Goal: Task Accomplishment & Management: Manage account settings

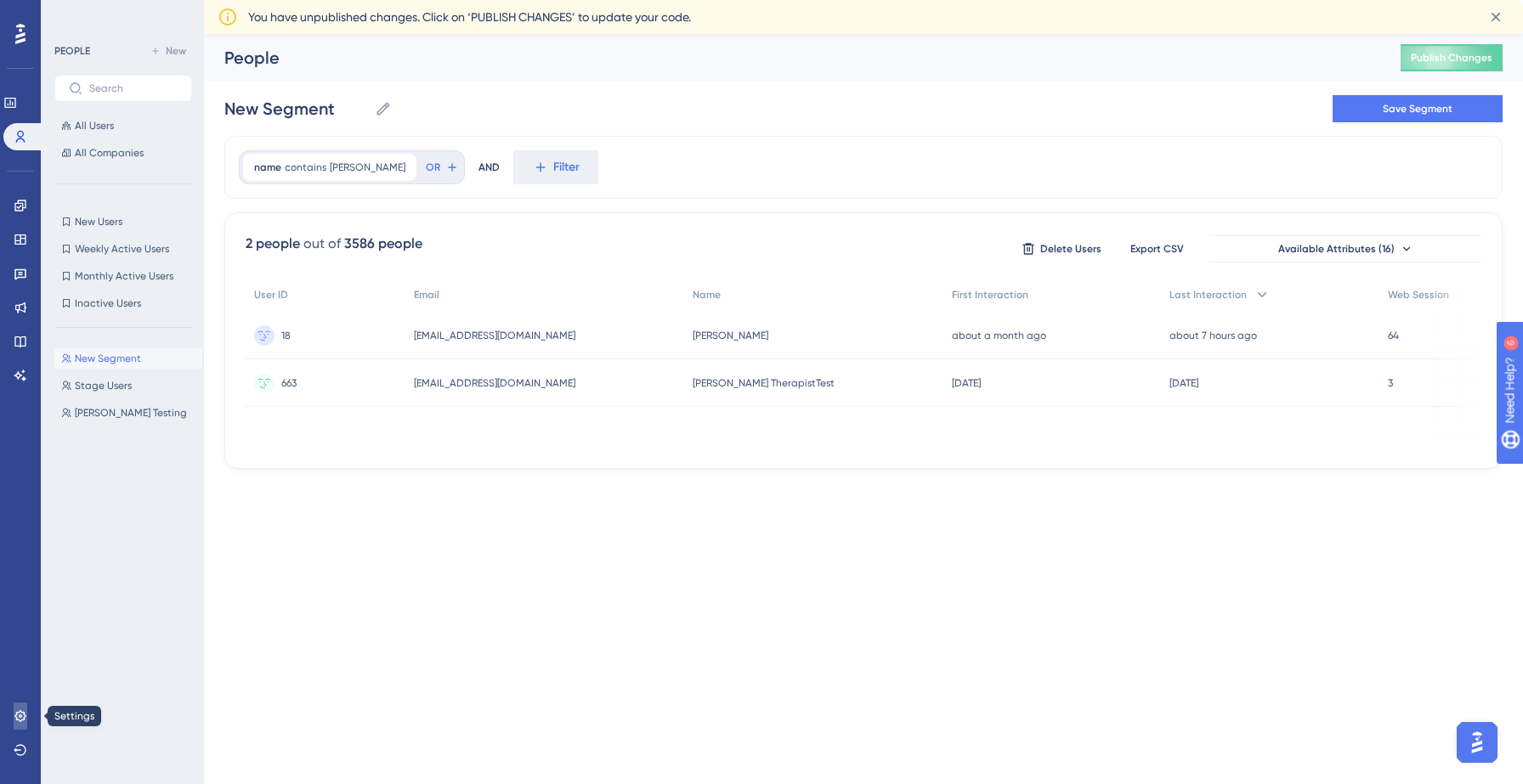
click at [23, 706] on link at bounding box center [21, 716] width 14 height 27
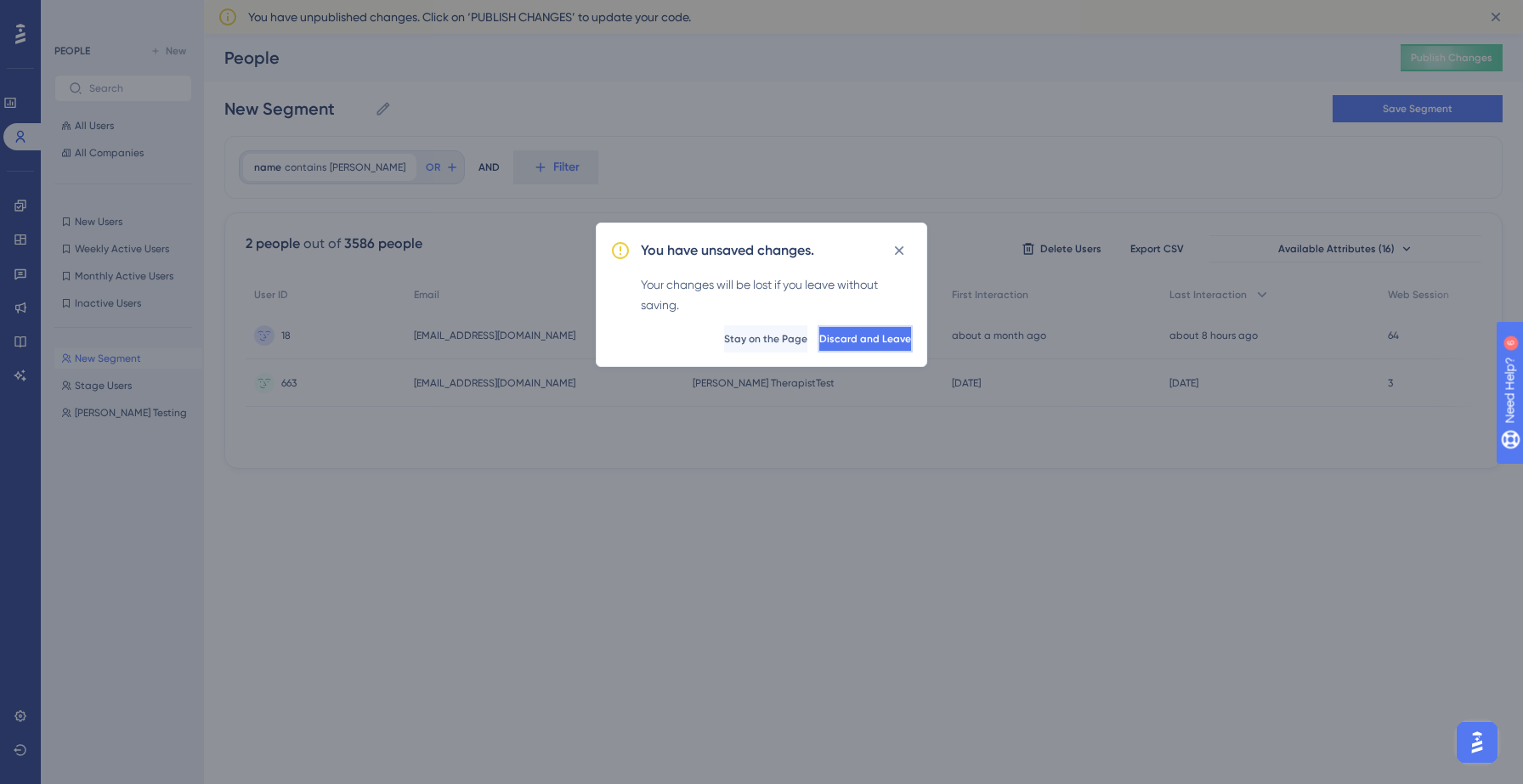
click at [818, 331] on button "Discard and Leave" at bounding box center [866, 338] width 95 height 27
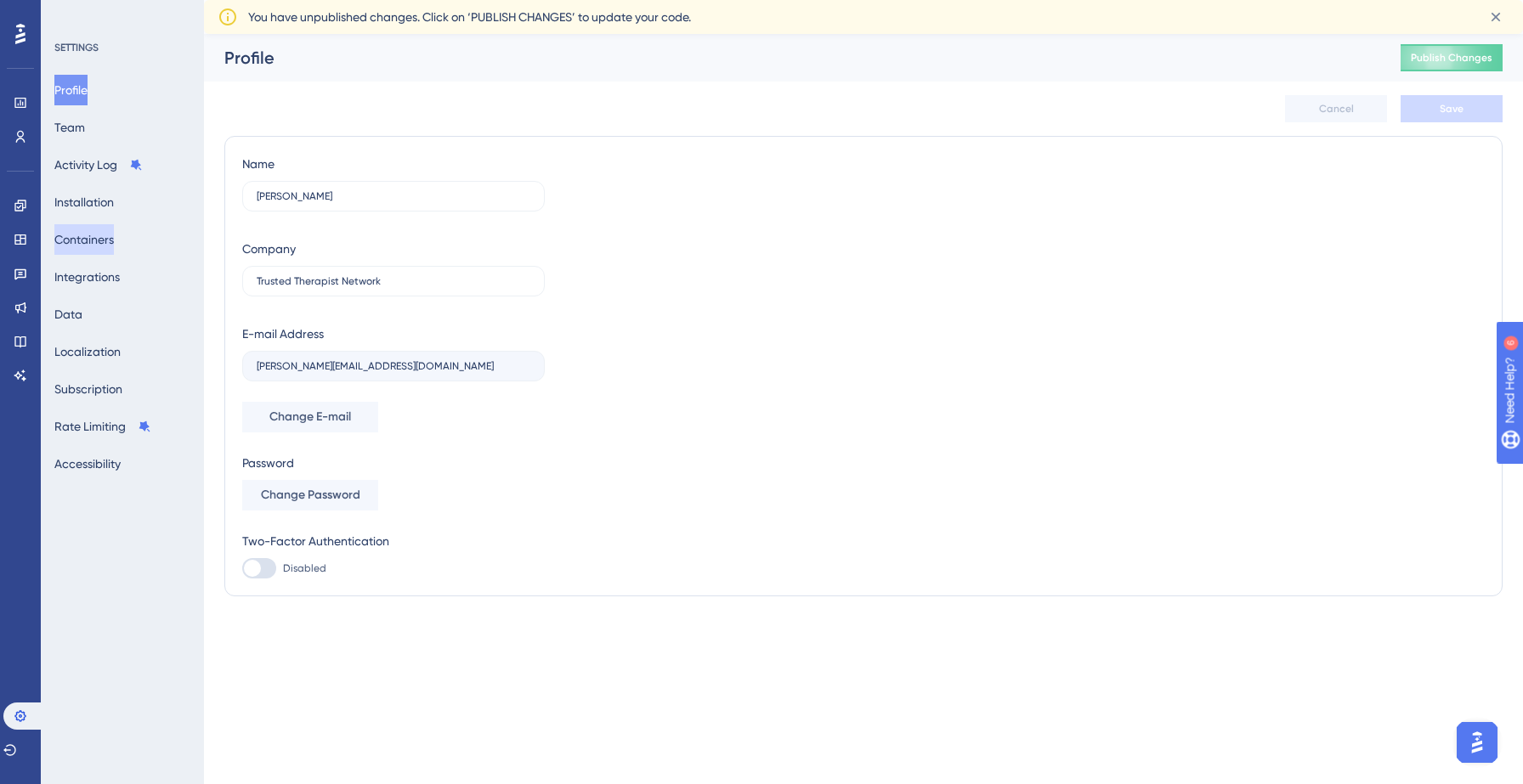
click at [108, 241] on button "Containers" at bounding box center [84, 239] width 60 height 31
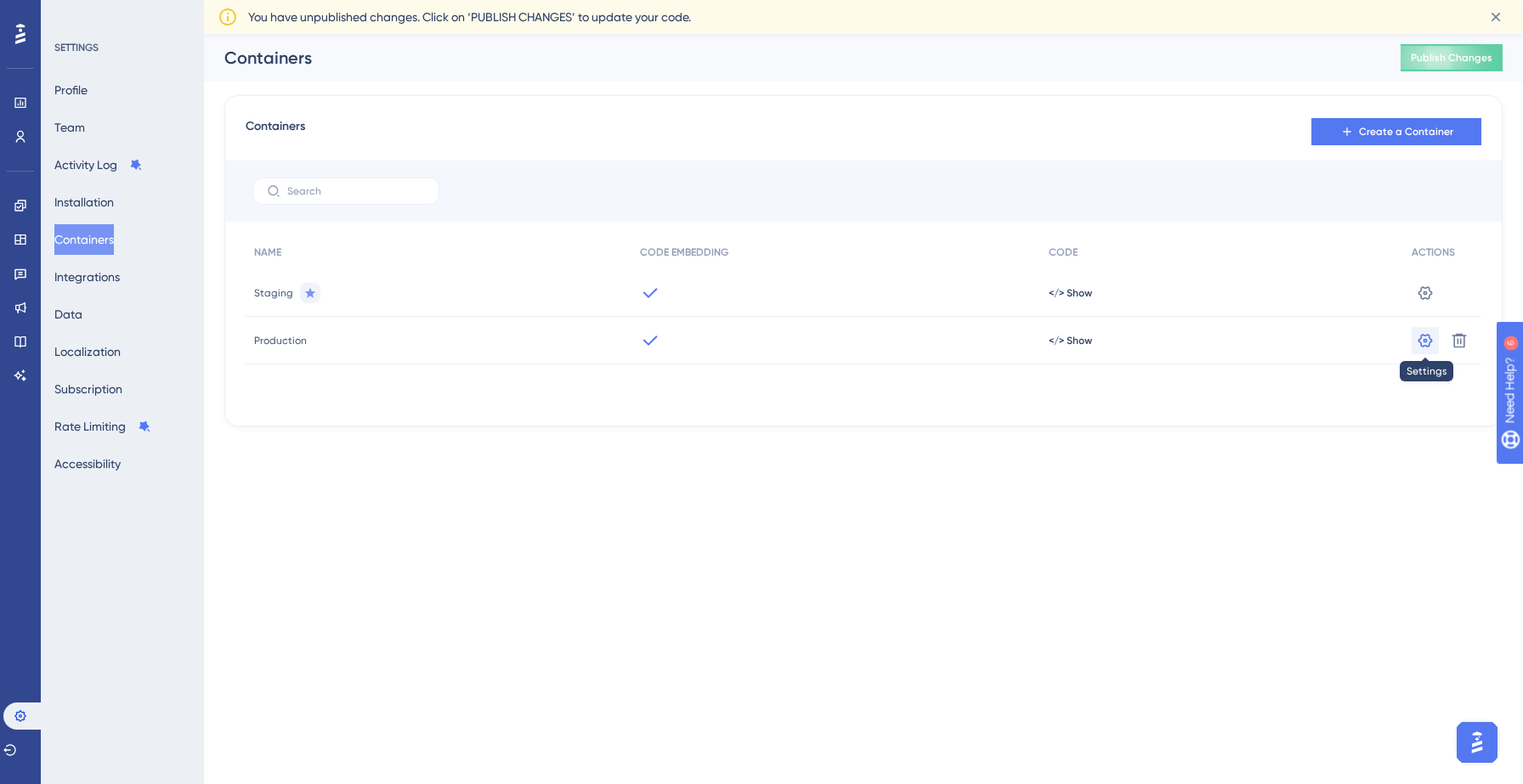
click at [1425, 302] on icon at bounding box center [1426, 293] width 17 height 17
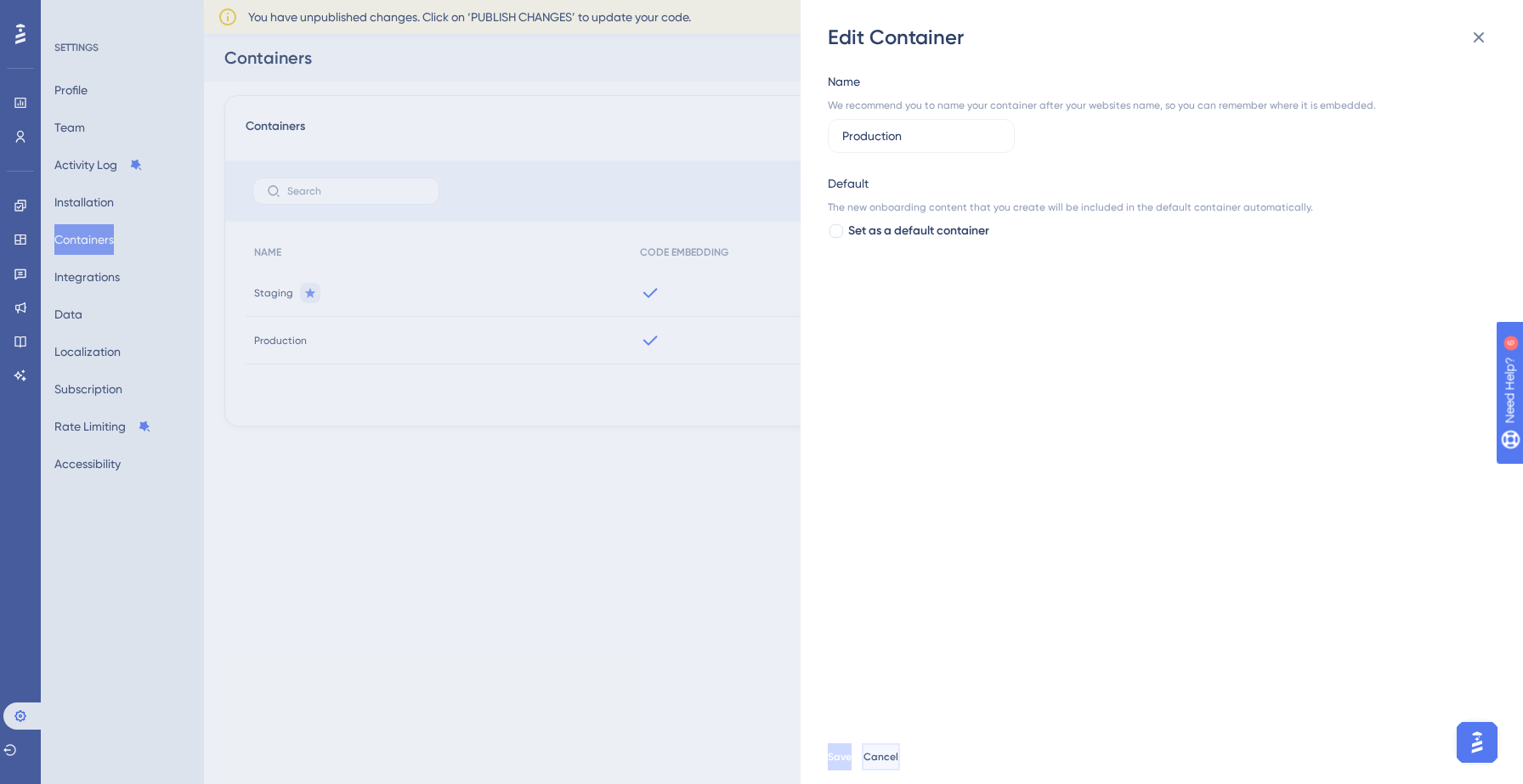
click at [900, 753] on button "Cancel" at bounding box center [881, 757] width 38 height 27
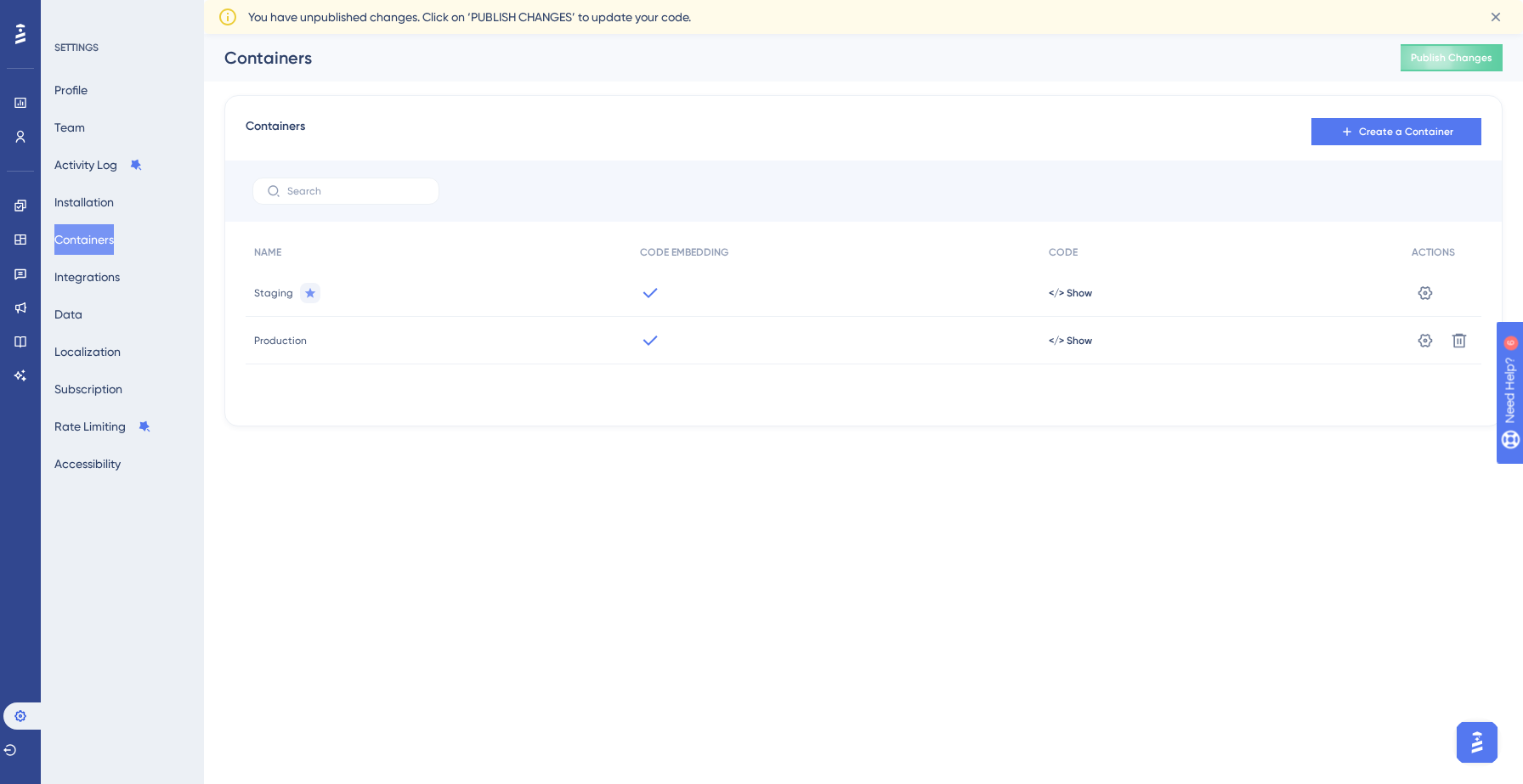
click at [696, 0] on html "Performance Users Engagement Widgets Feedback Product Updates Knowledge Base AI…" at bounding box center [761, 0] width 1523 height 0
click at [120, 266] on button "Integrations" at bounding box center [87, 277] width 65 height 31
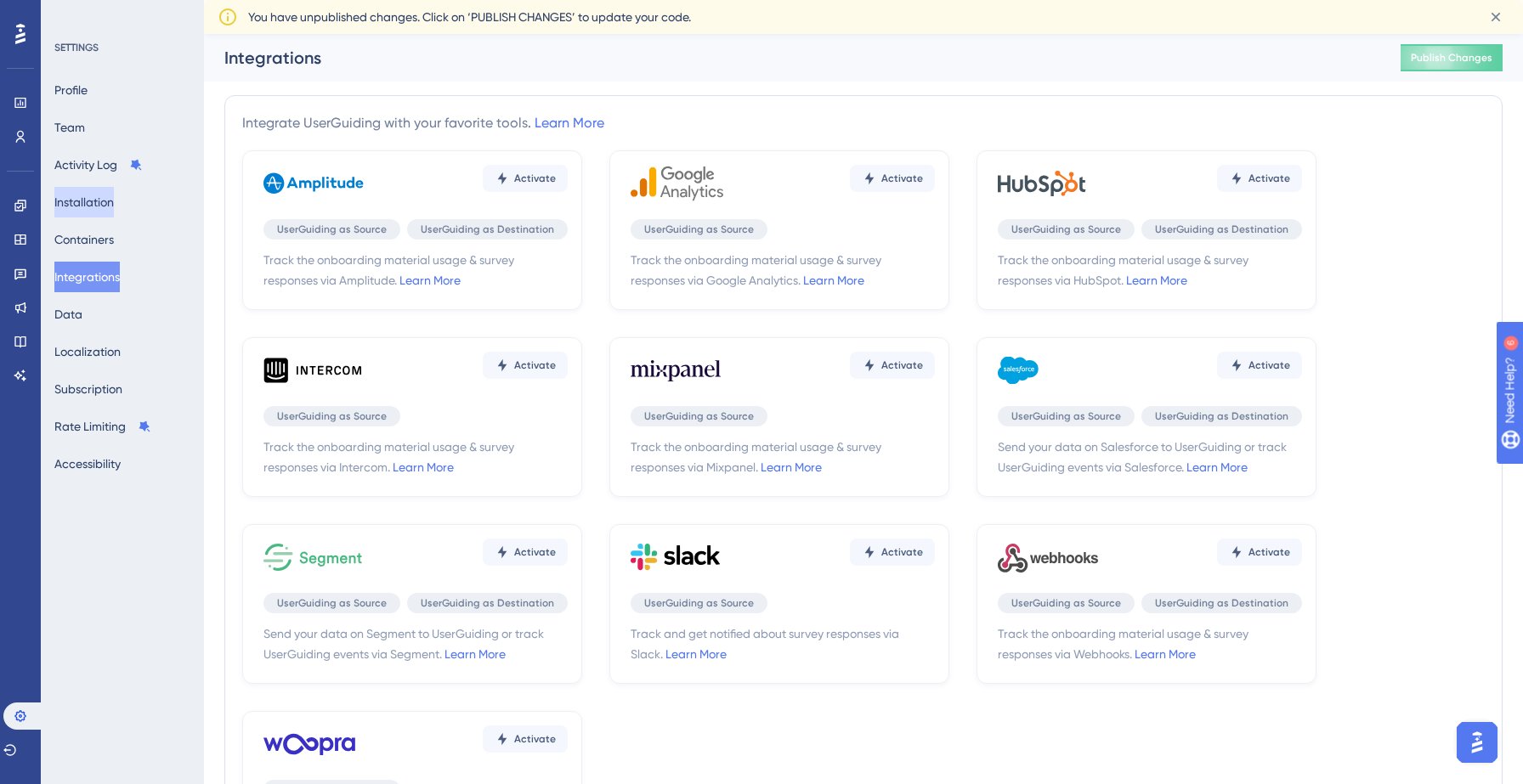
click at [114, 202] on button "Installation" at bounding box center [84, 202] width 60 height 31
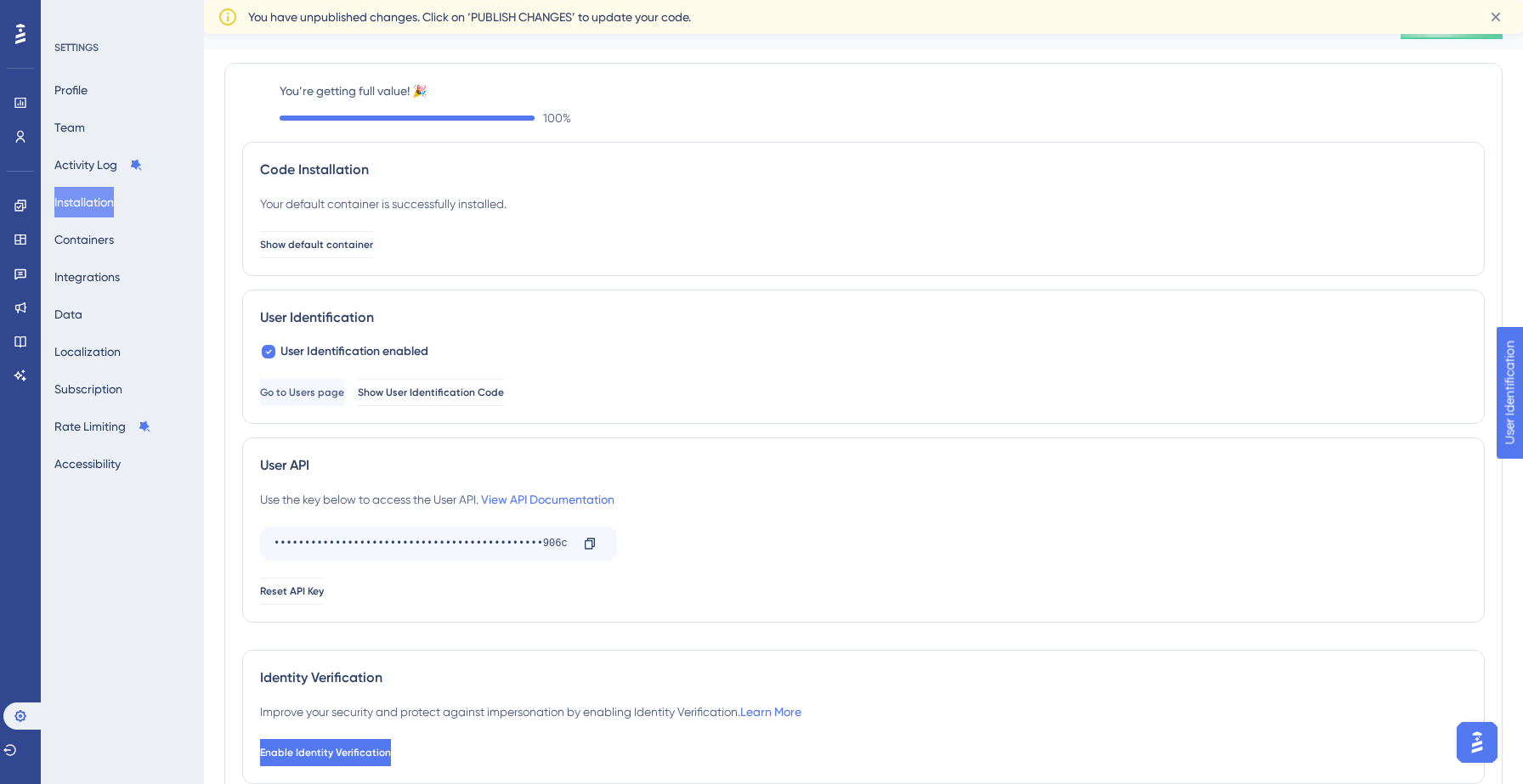
scroll to position [38, 0]
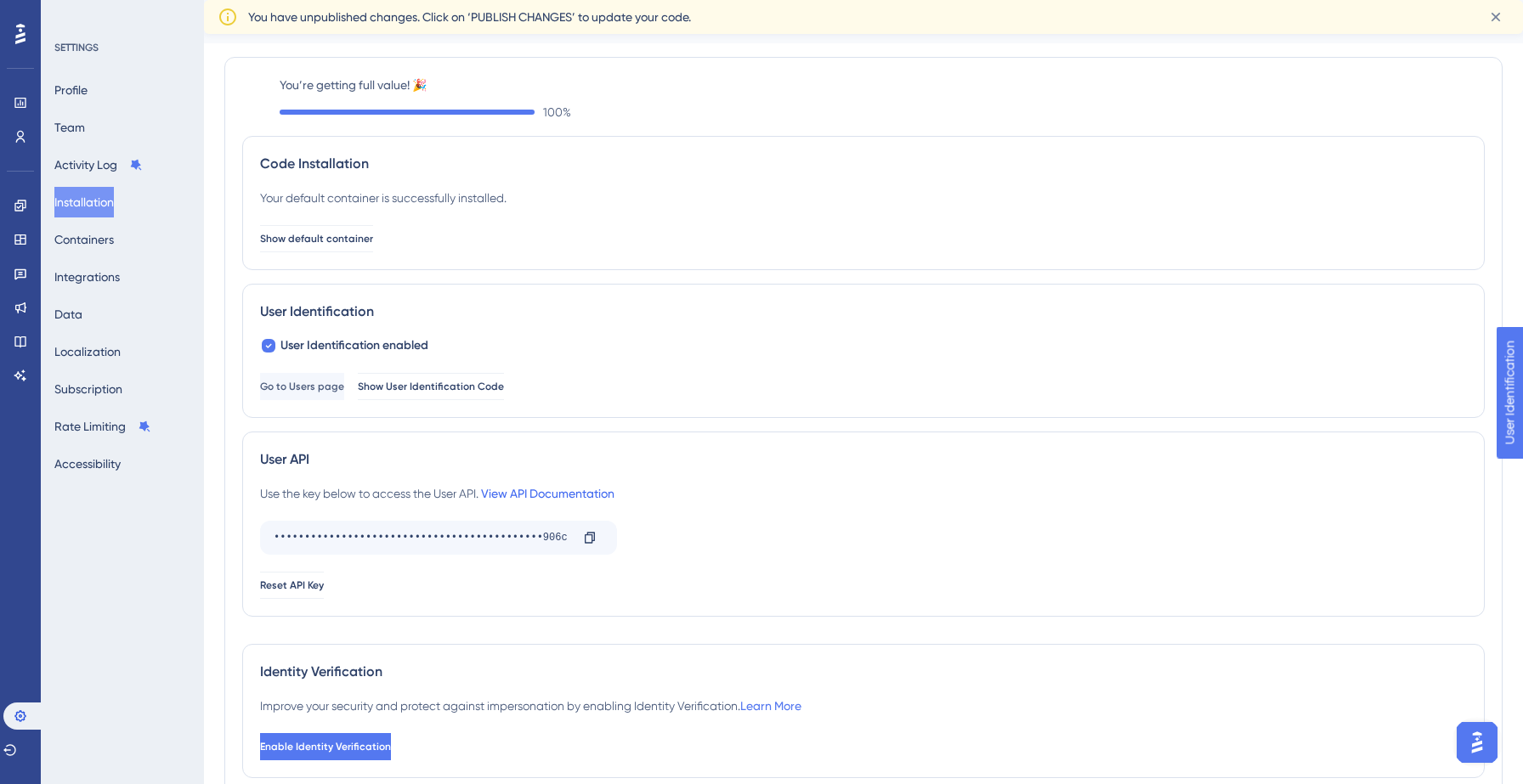
click at [568, 495] on link "View API Documentation" at bounding box center [548, 493] width 134 height 14
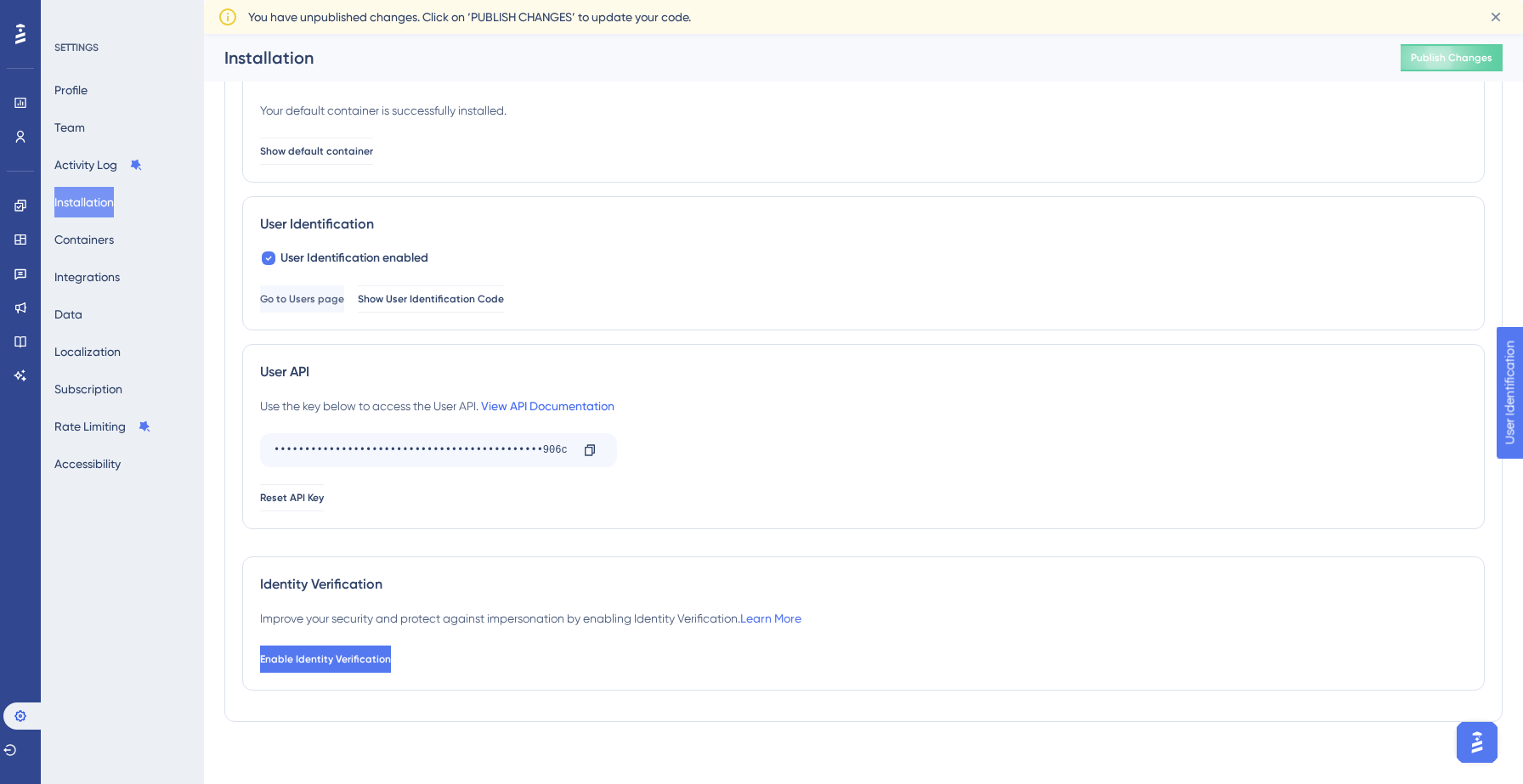
scroll to position [111, 0]
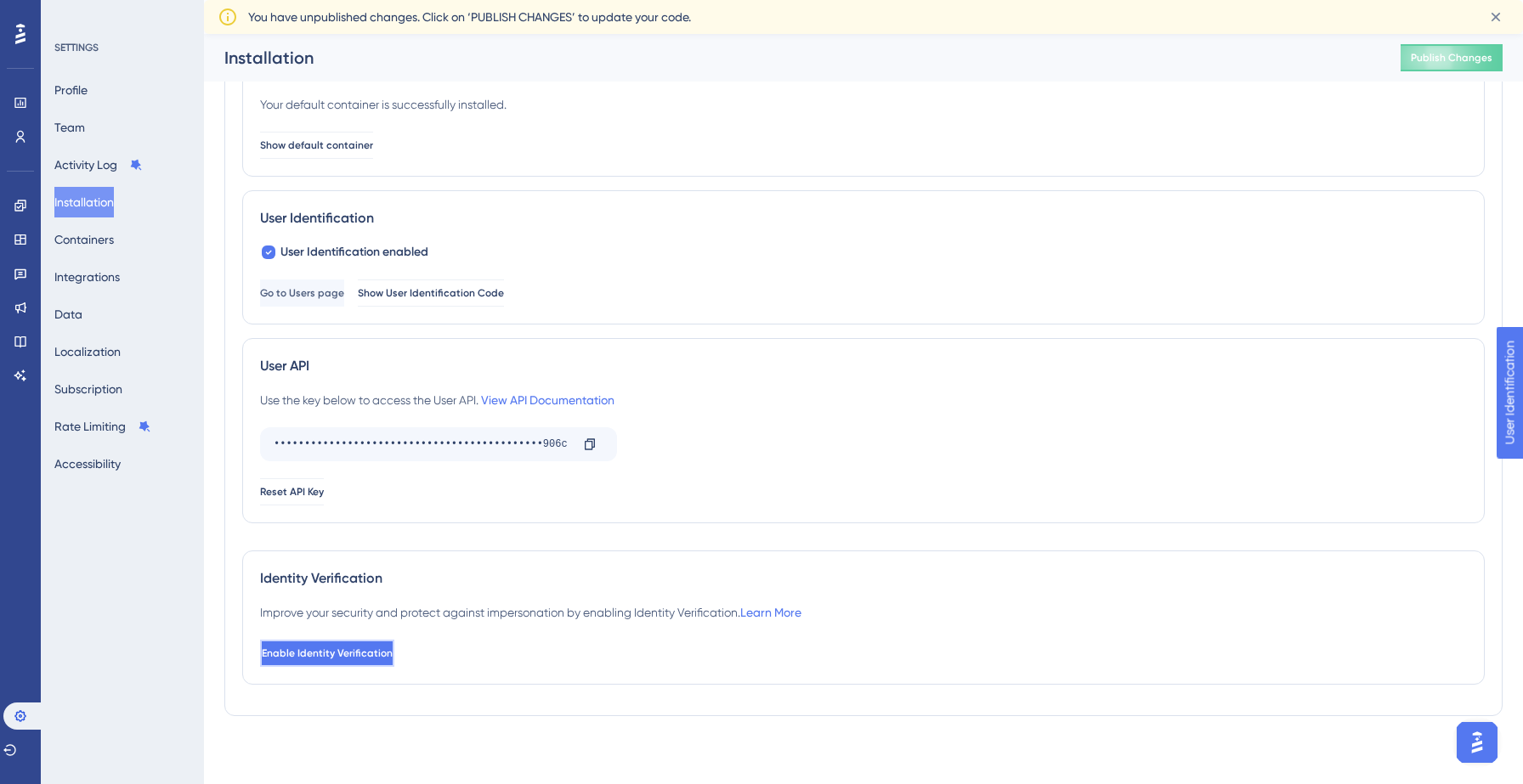
click at [395, 645] on button "Enable Identity Verification" at bounding box center [327, 653] width 135 height 27
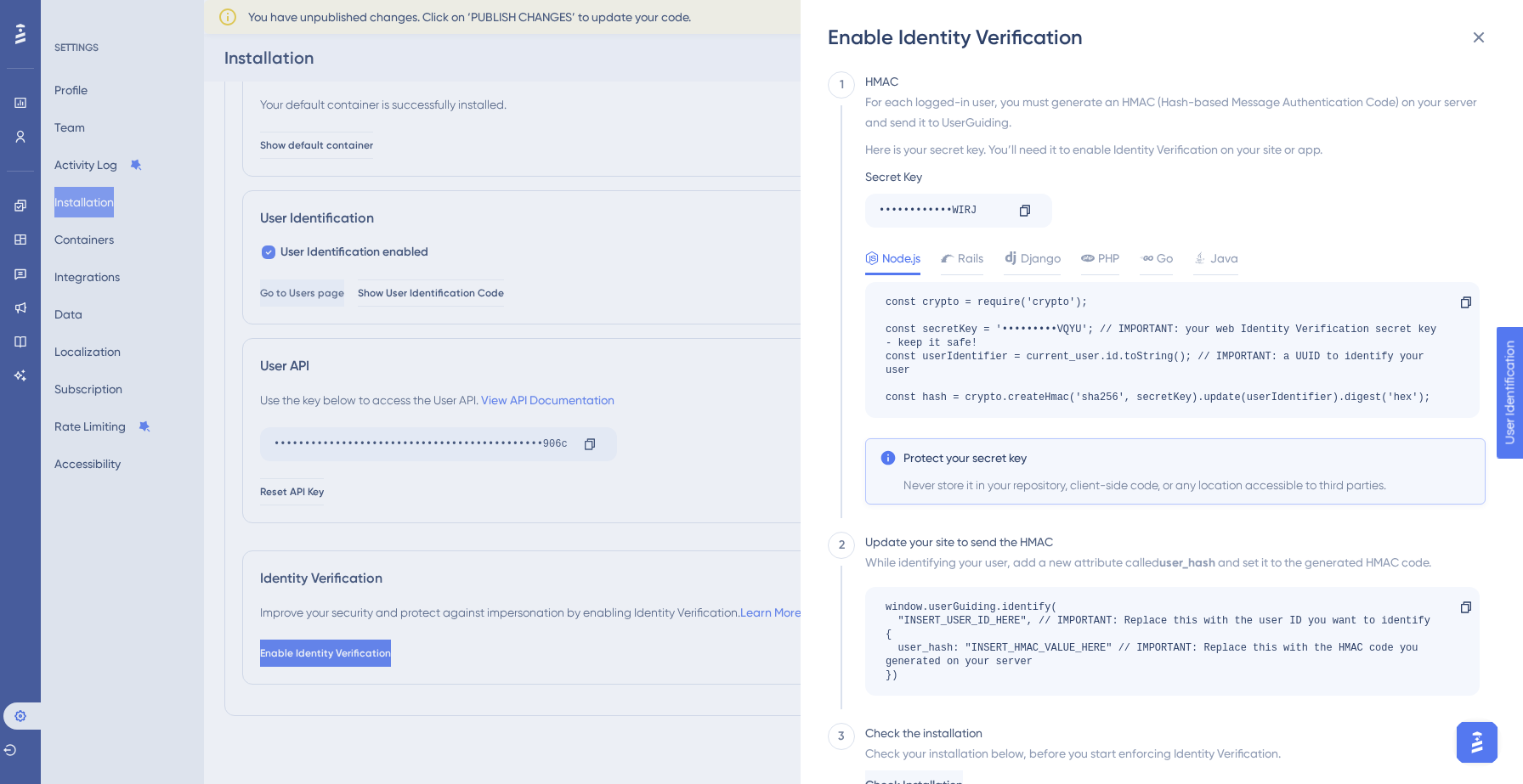
click at [741, 380] on div "Enable Identity Verification 1 HMAC For each logged-in user, you must generate …" at bounding box center [761, 392] width 1523 height 784
